Goal: Find specific fact: Find specific fact

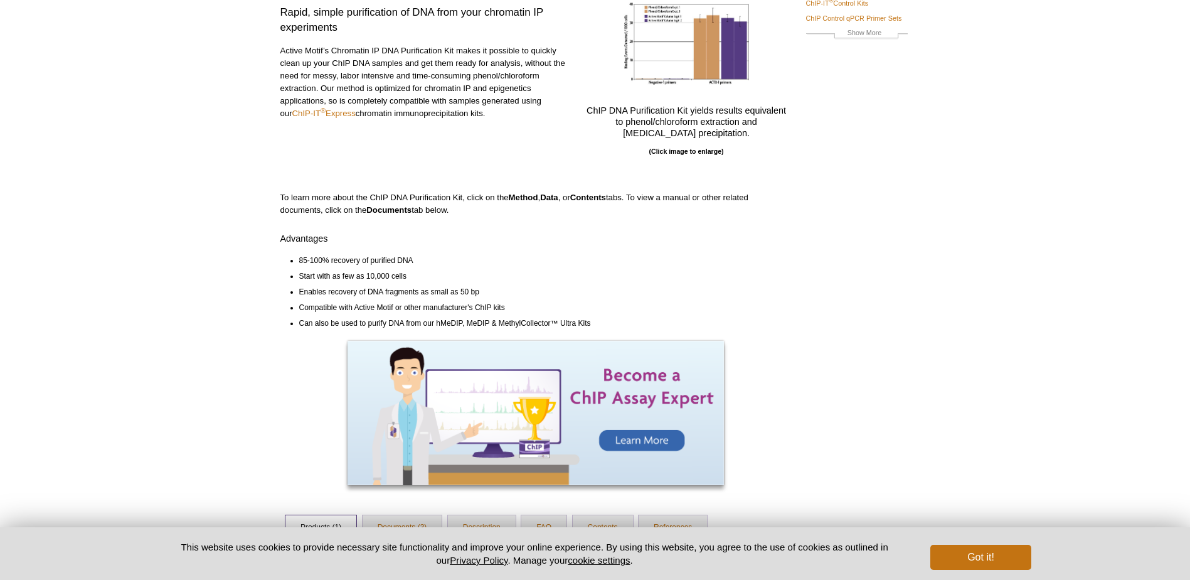
scroll to position [332, 0]
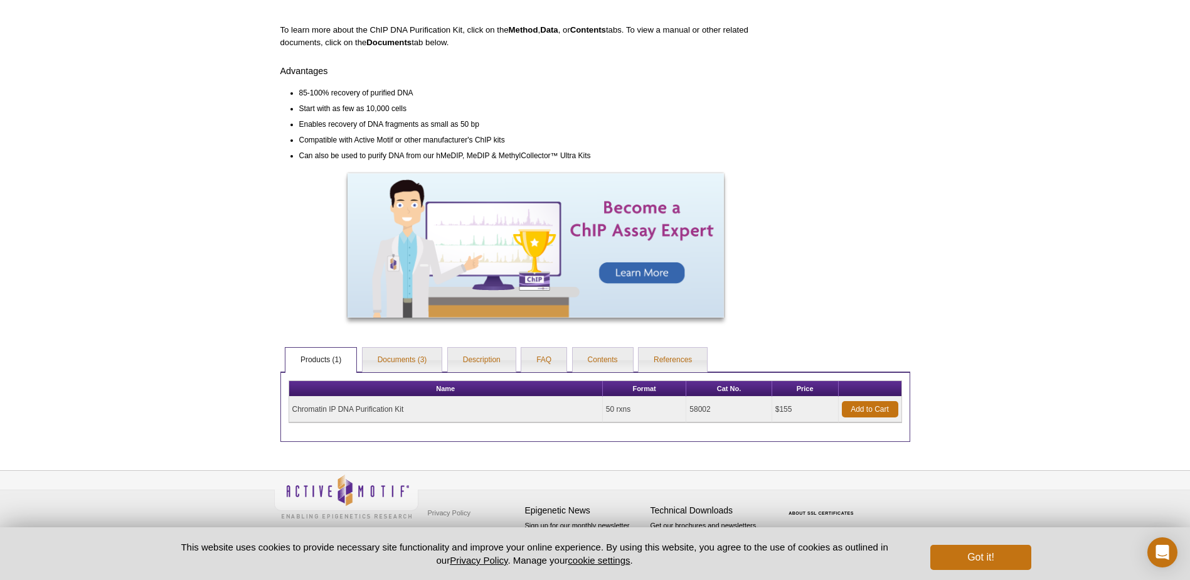
click at [699, 410] on td "58002" at bounding box center [728, 409] width 85 height 26
copy td "58002"
drag, startPoint x: 407, startPoint y: 412, endPoint x: 280, endPoint y: 420, distance: 127.6
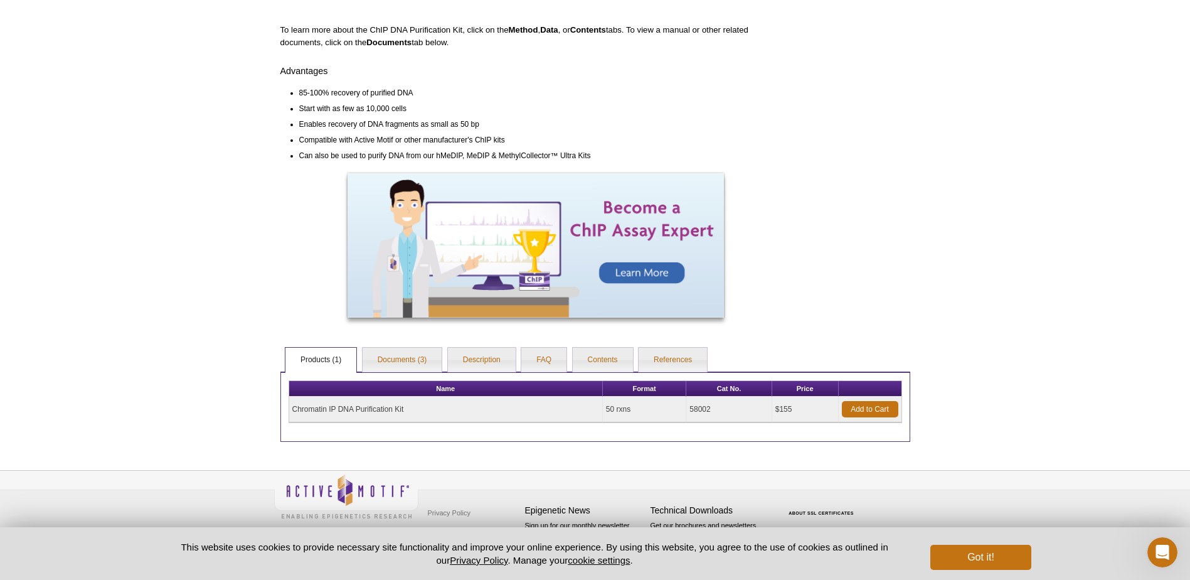
click at [280, 420] on div "Name Format Cat No. Price Chromatin IP DNA Purification Kit 50 rxns 58002 $155 …" at bounding box center [595, 406] width 630 height 70
copy div "Name Format Cat No. Price Chromatin IP DNA Purification Kit"
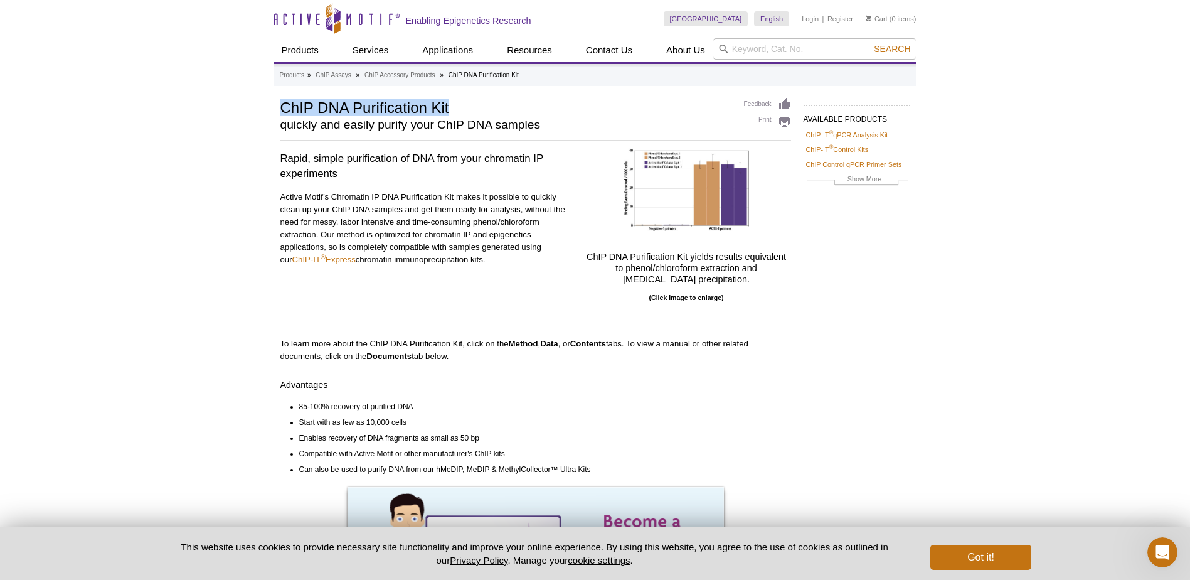
drag, startPoint x: 523, startPoint y: 106, endPoint x: 243, endPoint y: 112, distance: 279.8
click at [243, 112] on div "Active Motif Logo Enabling Epigenetics Research 0 Search Skip to content Active…" at bounding box center [595, 446] width 1190 height 893
